Goal: Obtain resource: Download file/media

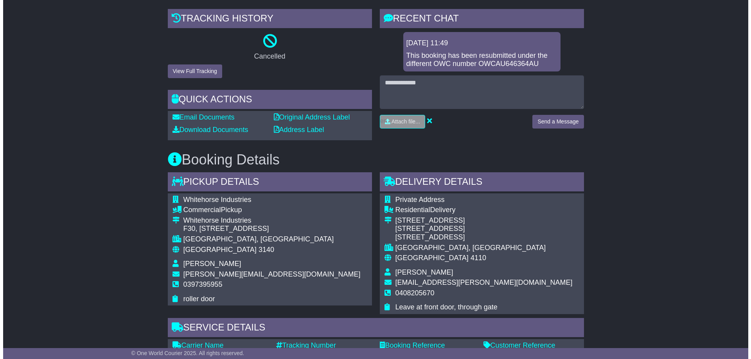
scroll to position [78, 0]
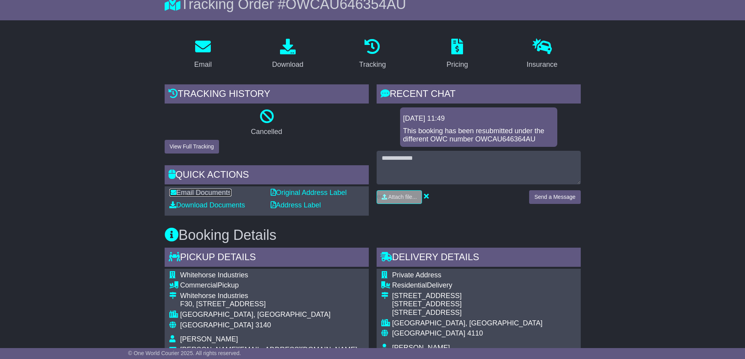
click at [210, 191] on link "Email Documents" at bounding box center [200, 193] width 62 height 8
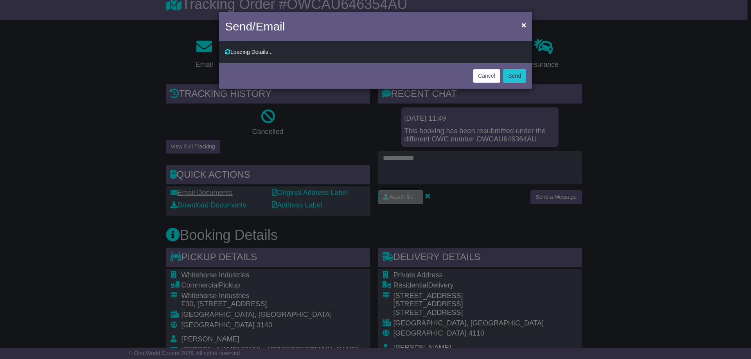
type input "**********"
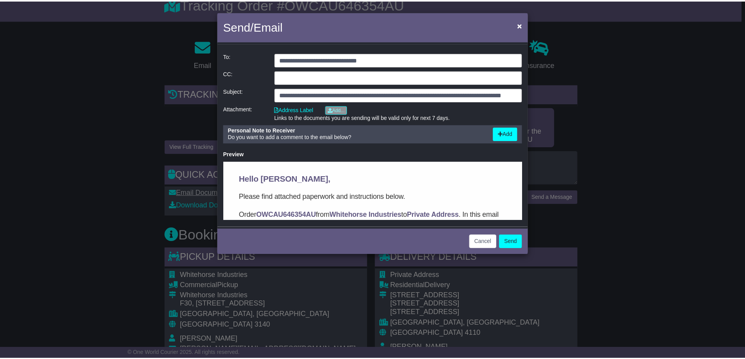
scroll to position [0, 0]
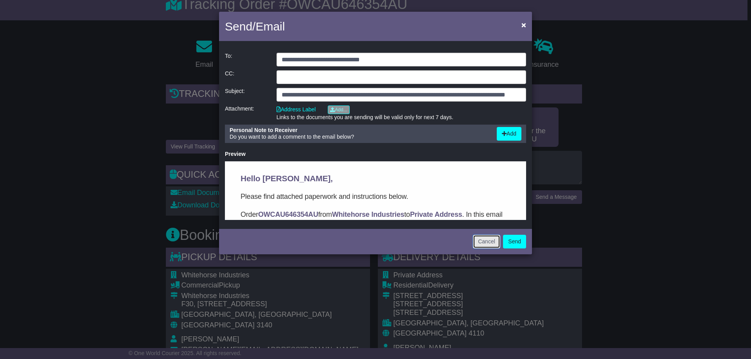
drag, startPoint x: 486, startPoint y: 242, endPoint x: 473, endPoint y: 242, distance: 12.5
click at [485, 242] on button "Cancel" at bounding box center [486, 242] width 27 height 14
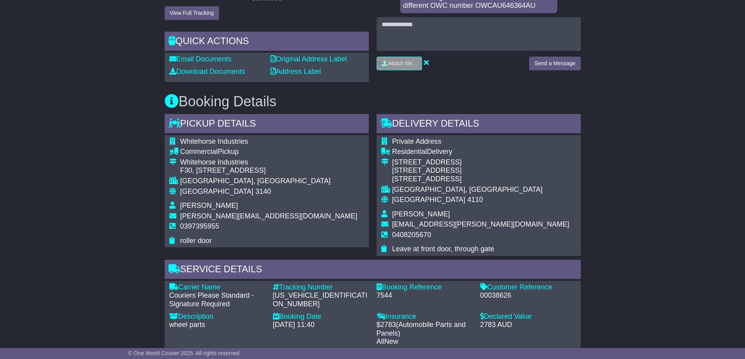
scroll to position [117, 0]
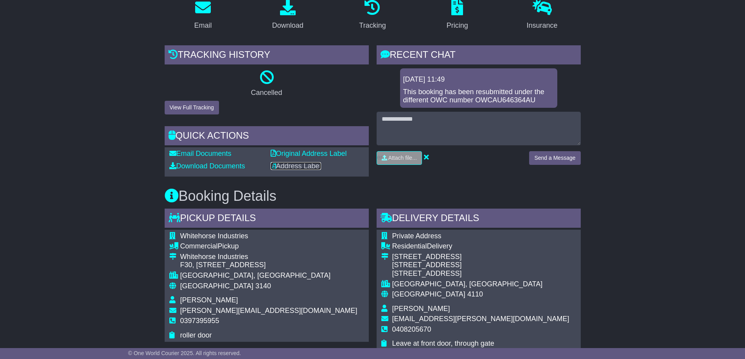
click at [284, 166] on link "Address Label" at bounding box center [296, 166] width 50 height 8
click at [187, 167] on link "Download Documents" at bounding box center [207, 166] width 76 height 8
